Goal: Task Accomplishment & Management: Manage account settings

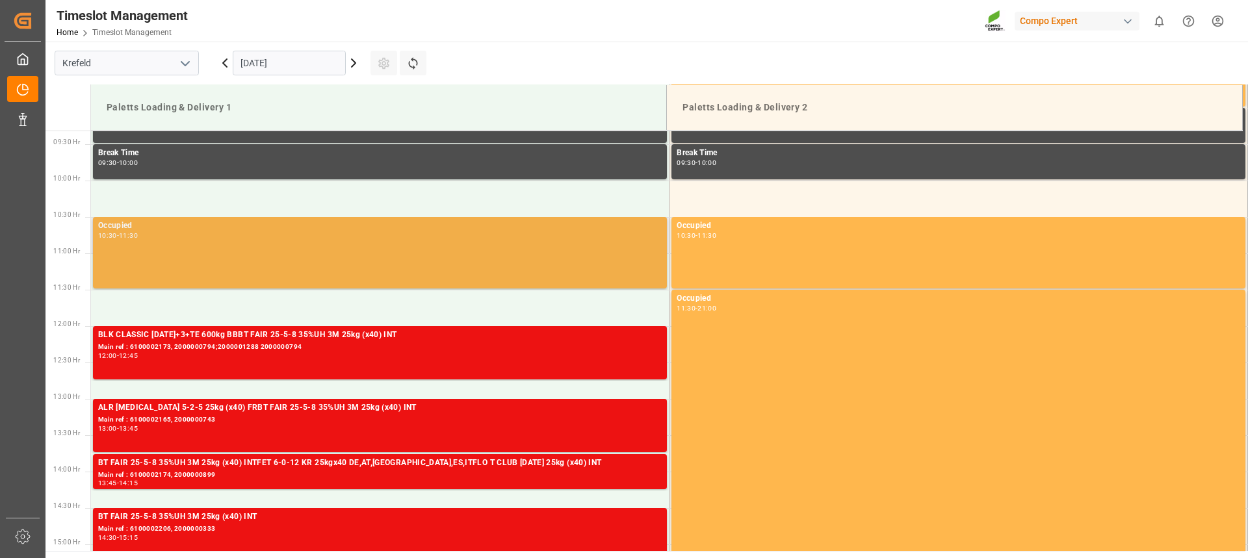
scroll to position [743, 0]
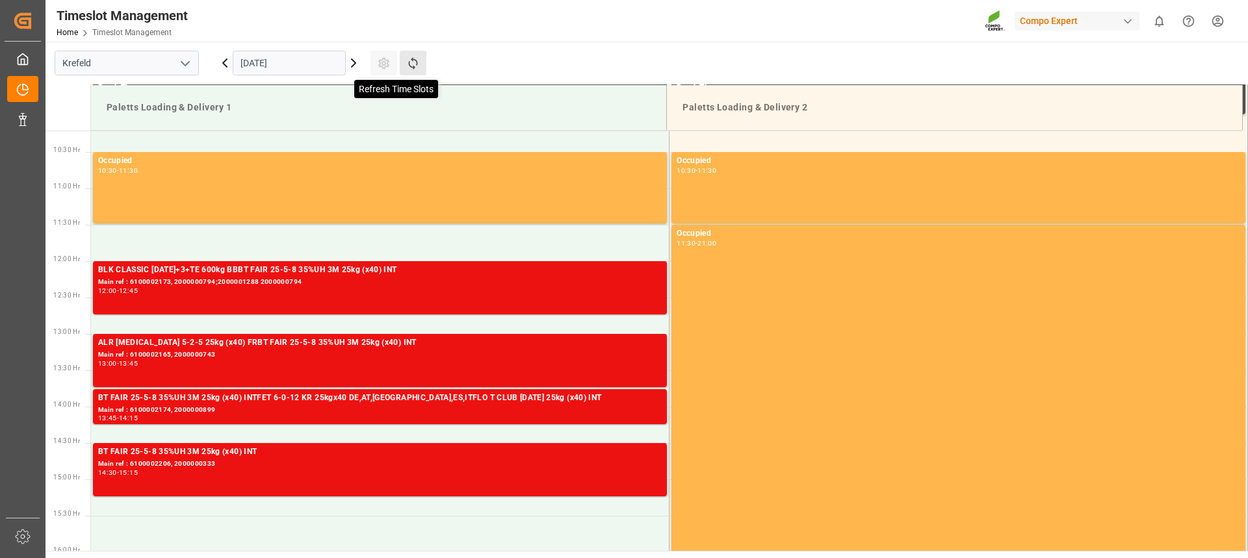
click at [406, 64] on icon at bounding box center [413, 64] width 14 height 14
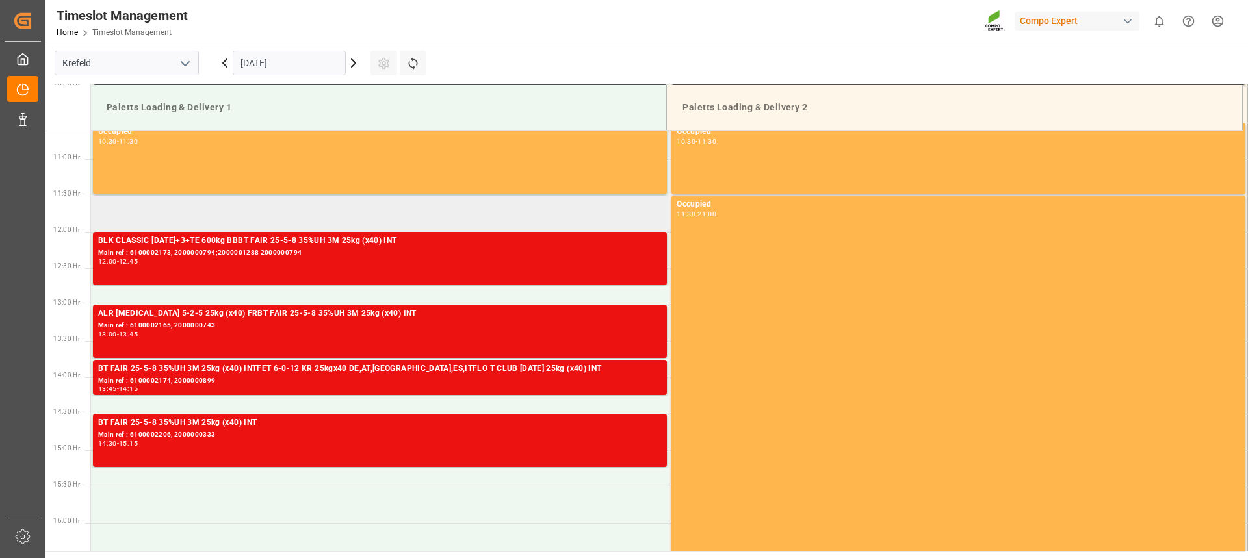
scroll to position [751, 0]
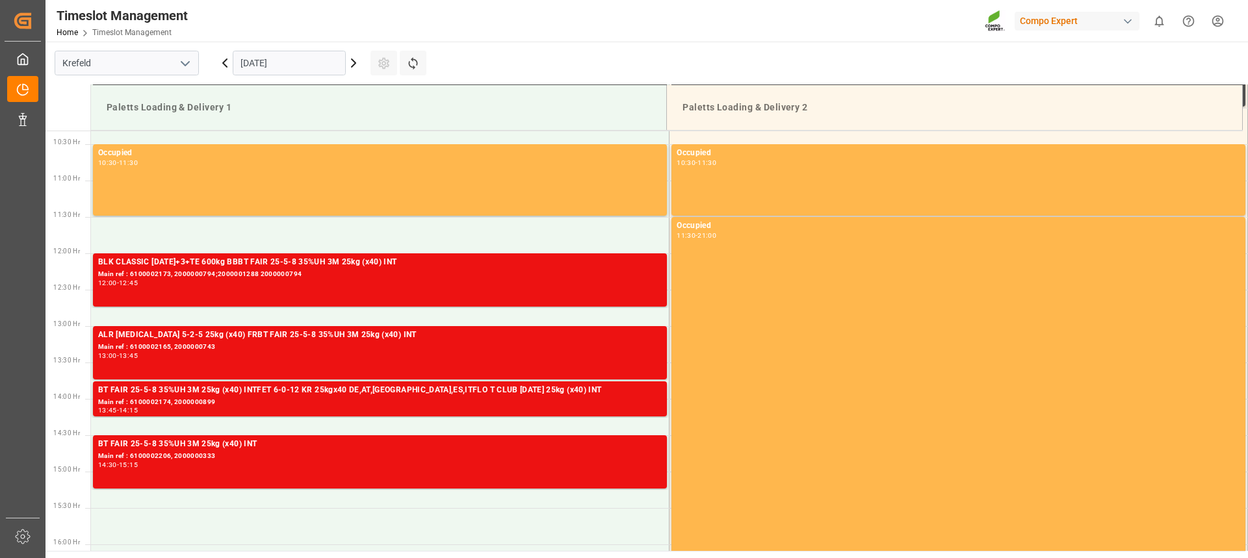
click at [1221, 25] on html "Created by potrace 1.15, written by Peter Selinger 2001-2017 Created by potrace…" at bounding box center [624, 279] width 1248 height 558
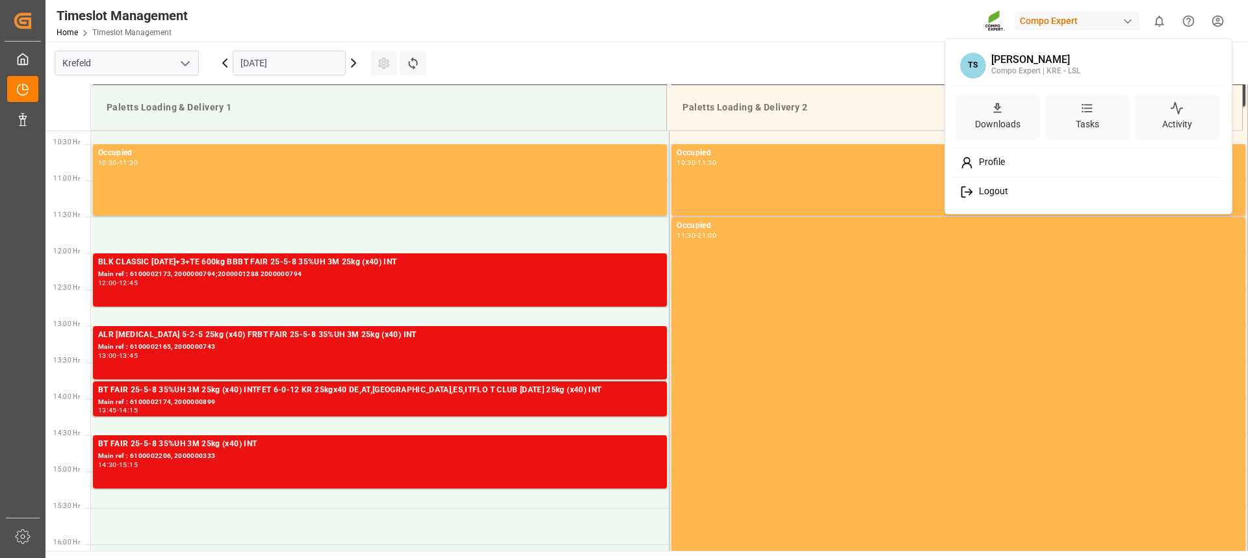
click at [976, 193] on span "Logout" at bounding box center [991, 192] width 34 height 12
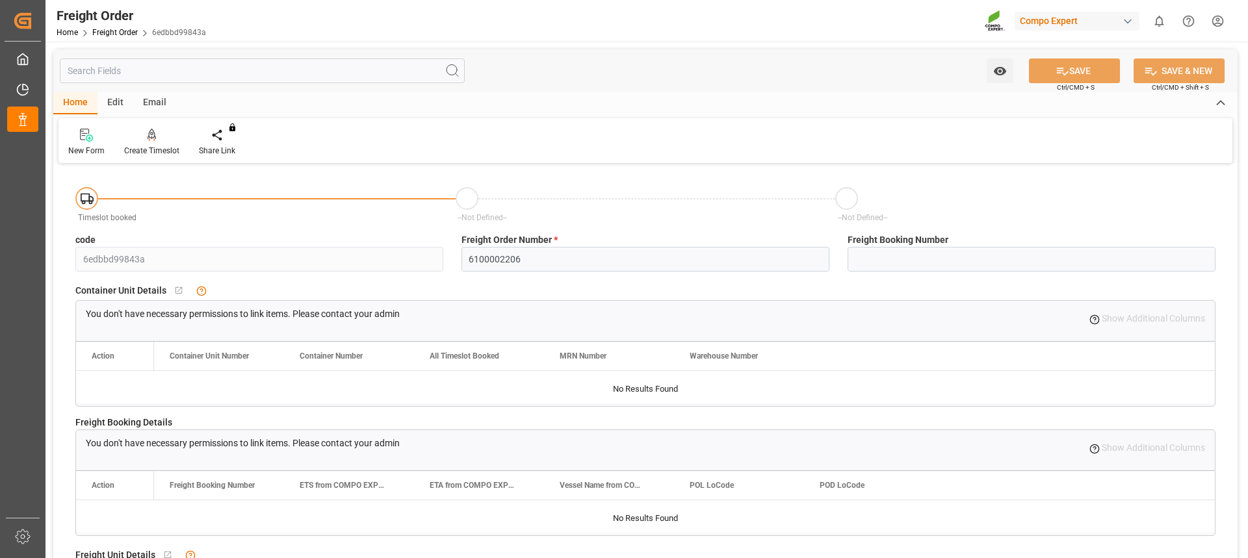
click at [1217, 22] on html "Created by potrace 1.15, written by Peter Selinger 2001-2017 Created by potrace…" at bounding box center [624, 279] width 1248 height 558
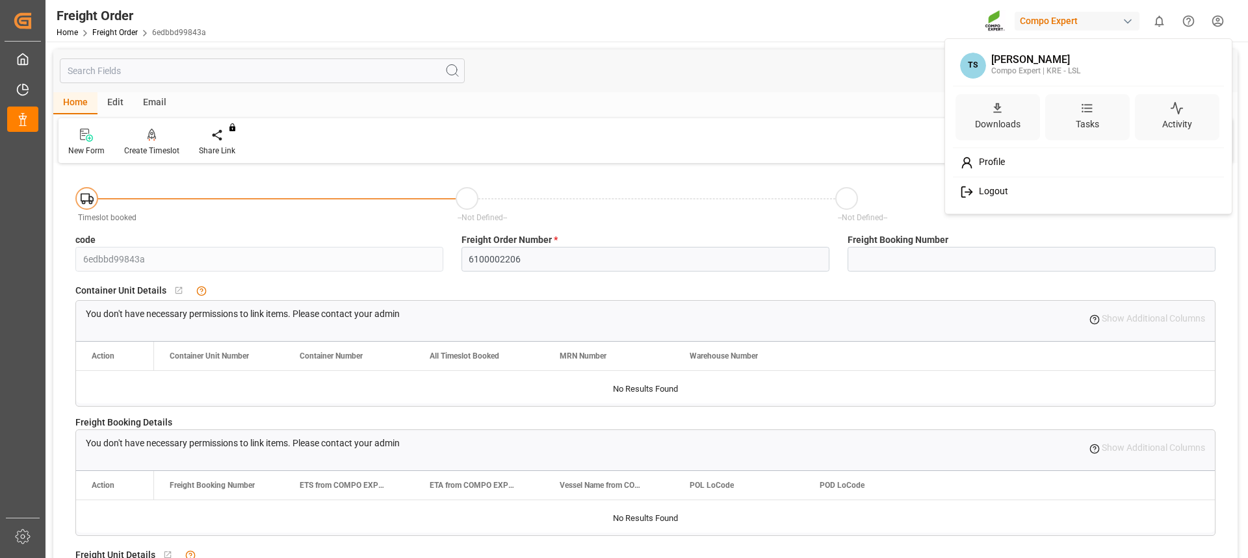
click at [988, 187] on span "Logout" at bounding box center [991, 192] width 34 height 12
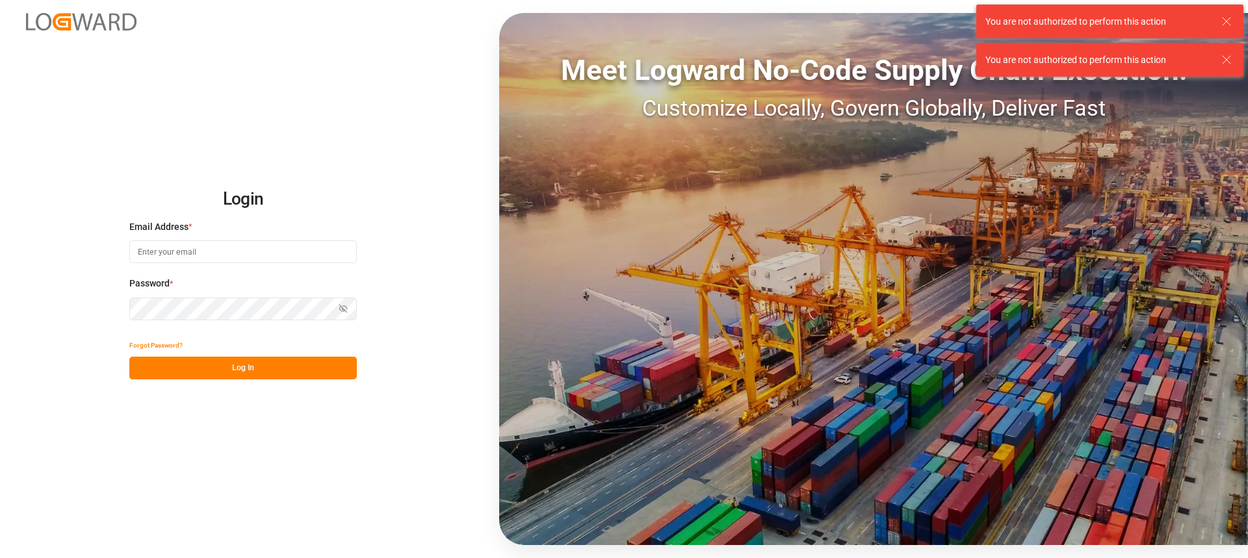
type input "Thorsten.schneider@fiege.com"
